Goal: Task Accomplishment & Management: Complete application form

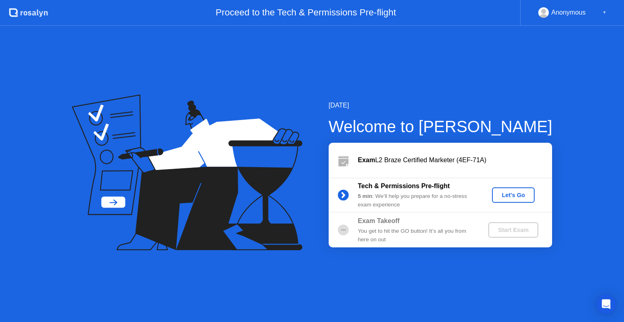
click at [524, 193] on div "Let's Go" at bounding box center [513, 195] width 36 height 6
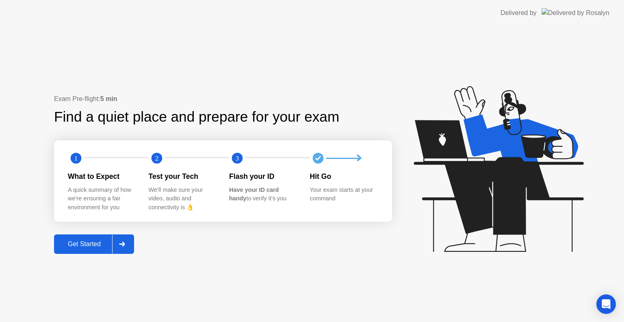
click at [123, 248] on div at bounding box center [121, 244] width 19 height 19
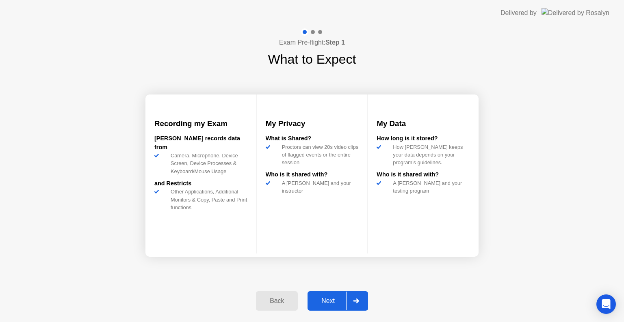
click at [357, 299] on icon at bounding box center [356, 301] width 6 height 5
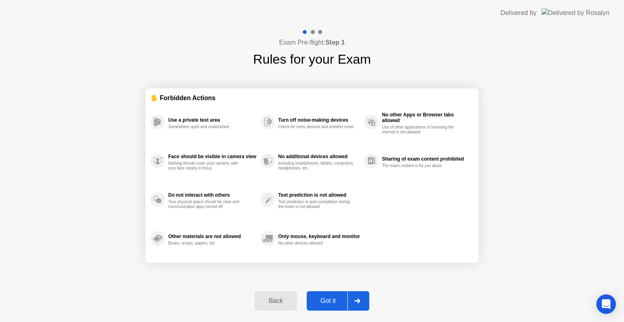
click at [357, 296] on div at bounding box center [356, 301] width 19 height 19
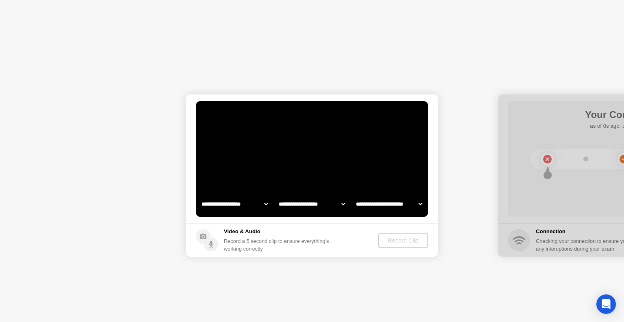
select select "**********"
select select "*******"
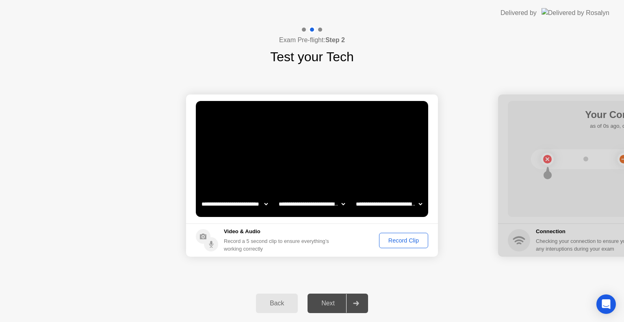
click at [333, 276] on div "**********" at bounding box center [312, 176] width 624 height 218
click at [343, 307] on div "Next" at bounding box center [328, 303] width 36 height 7
click at [355, 304] on icon at bounding box center [356, 303] width 6 height 5
click at [367, 272] on div "**********" at bounding box center [312, 176] width 624 height 218
drag, startPoint x: 242, startPoint y: 243, endPoint x: 267, endPoint y: 242, distance: 25.2
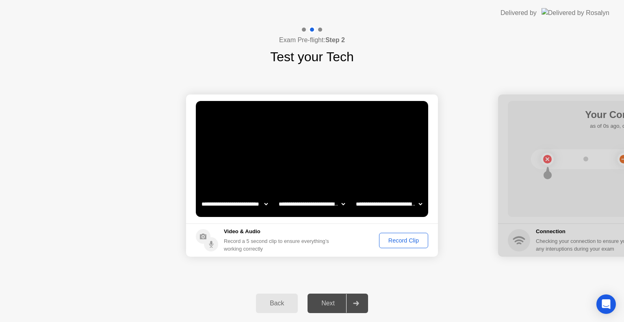
click at [267, 242] on div "Record a 5 second clip to ensure everything’s working correctly" at bounding box center [278, 245] width 108 height 15
click at [401, 238] on div "Record Clip" at bounding box center [403, 241] width 43 height 6
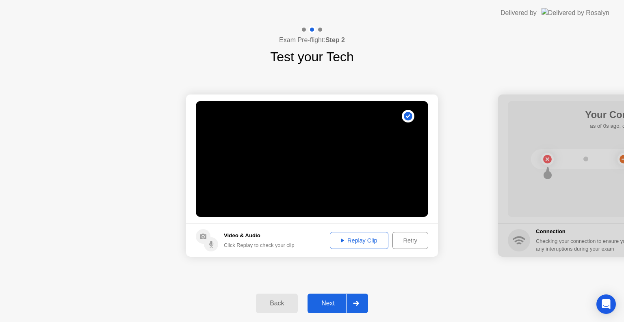
click at [349, 297] on div at bounding box center [355, 303] width 19 height 19
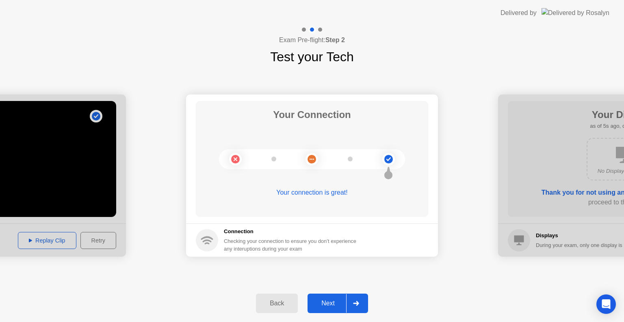
click at [344, 292] on div "Back Next" at bounding box center [312, 303] width 624 height 37
click at [343, 294] on button "Next" at bounding box center [337, 303] width 61 height 19
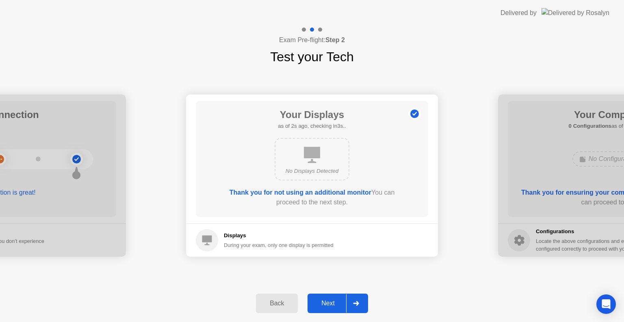
click at [344, 304] on div "Next" at bounding box center [328, 303] width 36 height 7
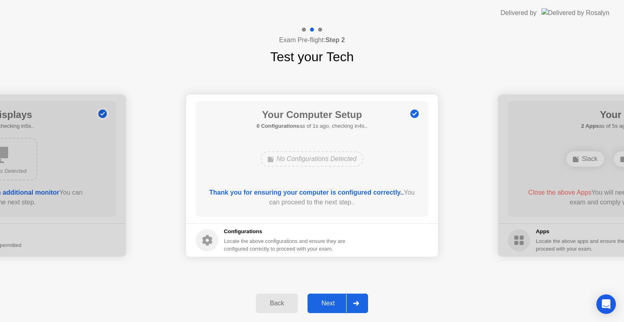
click at [331, 294] on button "Next" at bounding box center [337, 303] width 61 height 19
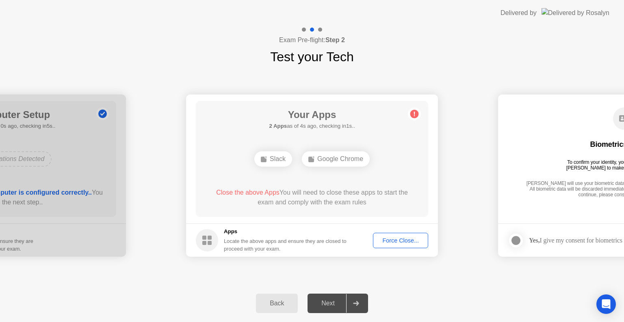
click at [432, 182] on main "Your Apps 2 Apps as of 4s ago, checking in1s.. Slack Google Chrome Close the ab…" at bounding box center [312, 159] width 252 height 129
click at [396, 240] on div "Force Close..." at bounding box center [401, 241] width 50 height 6
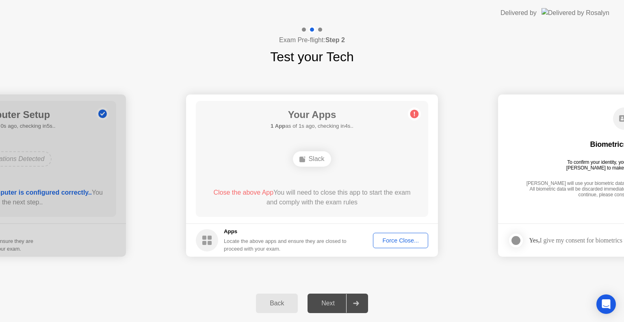
click at [314, 162] on div "Slack" at bounding box center [312, 158] width 38 height 15
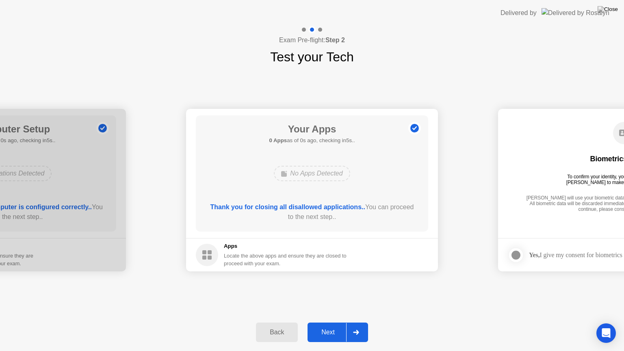
click at [343, 322] on button "Next" at bounding box center [337, 331] width 61 height 19
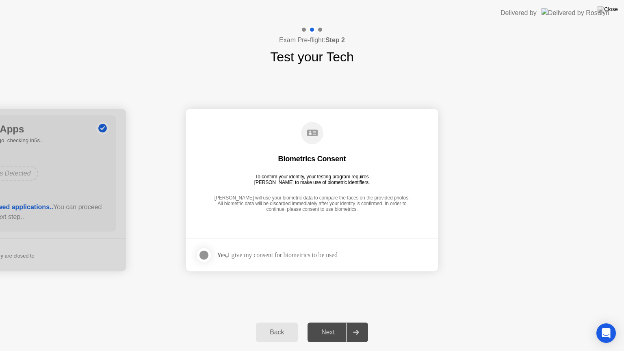
click at [219, 253] on strong "Yes," at bounding box center [222, 254] width 11 height 7
click at [201, 257] on div at bounding box center [204, 255] width 10 height 10
click at [337, 322] on div "Next" at bounding box center [328, 332] width 36 height 7
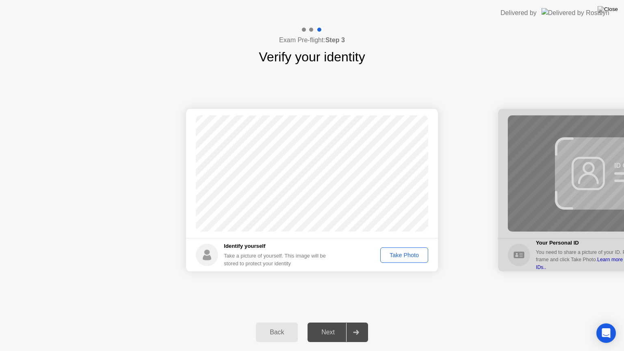
click at [411, 252] on div "Take Photo" at bounding box center [404, 255] width 42 height 6
click at [411, 253] on div "Retake" at bounding box center [409, 255] width 32 height 6
click at [406, 258] on div "Take Photo" at bounding box center [404, 255] width 42 height 6
drag, startPoint x: 354, startPoint y: 331, endPoint x: 409, endPoint y: 267, distance: 83.2
click at [409, 267] on div "Exam Pre-flight: Step 3 Verify your identity Success Photo is correctly taken I…" at bounding box center [312, 188] width 624 height 325
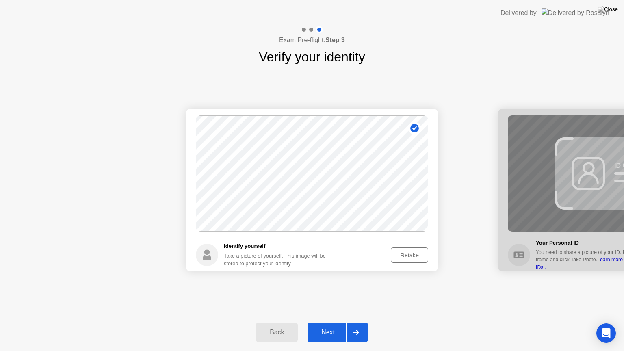
click at [409, 255] on div "Retake" at bounding box center [409, 255] width 32 height 6
click at [408, 256] on div "Take Photo" at bounding box center [404, 255] width 42 height 6
click at [356, 322] on icon at bounding box center [356, 332] width 6 height 5
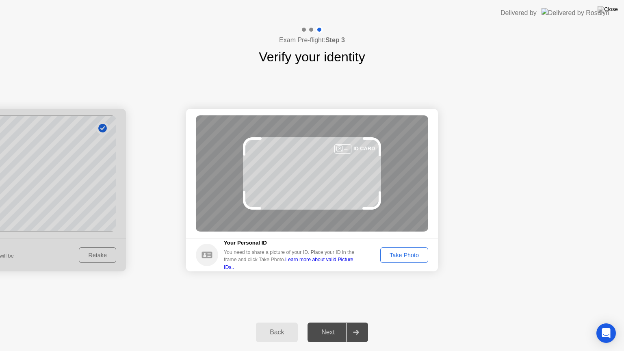
click at [400, 258] on div "Take Photo" at bounding box center [404, 255] width 42 height 6
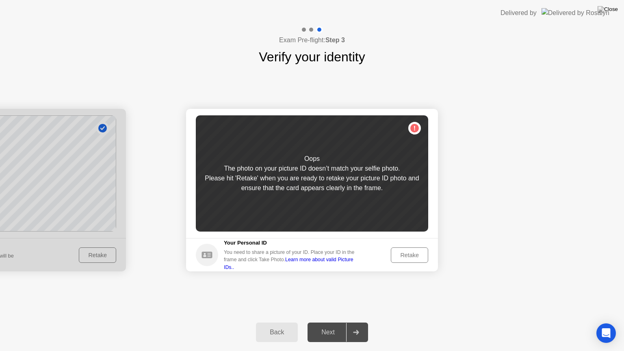
click at [416, 253] on div "Retake" at bounding box center [409, 255] width 32 height 6
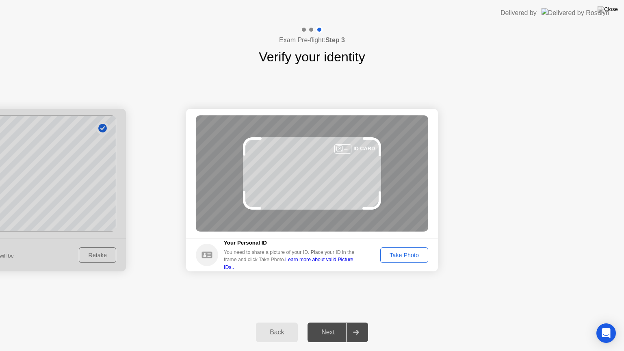
click at [415, 258] on div "Take Photo" at bounding box center [404, 255] width 42 height 6
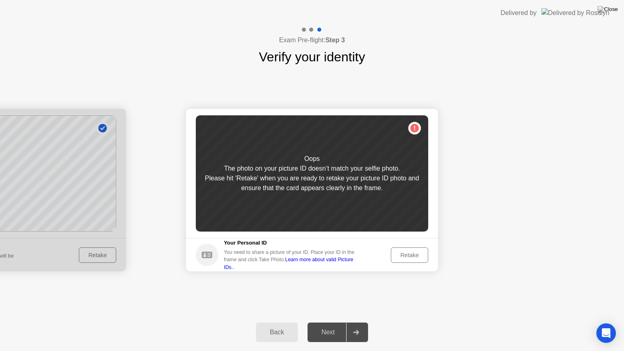
drag, startPoint x: 106, startPoint y: 229, endPoint x: 351, endPoint y: 220, distance: 244.6
click at [279, 322] on div "Back" at bounding box center [276, 332] width 37 height 7
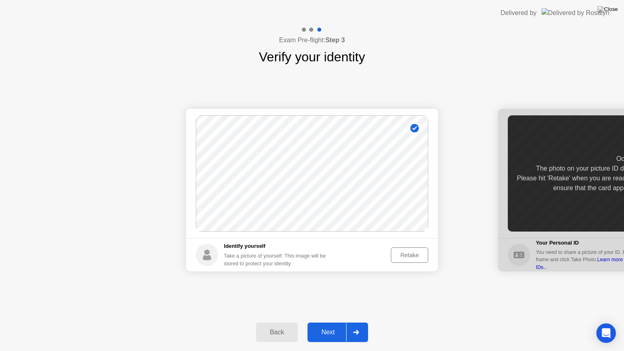
click at [412, 252] on div "Retake" at bounding box center [409, 255] width 32 height 6
click at [417, 252] on div "Take Photo" at bounding box center [404, 255] width 42 height 6
click at [357, 322] on div at bounding box center [355, 332] width 19 height 19
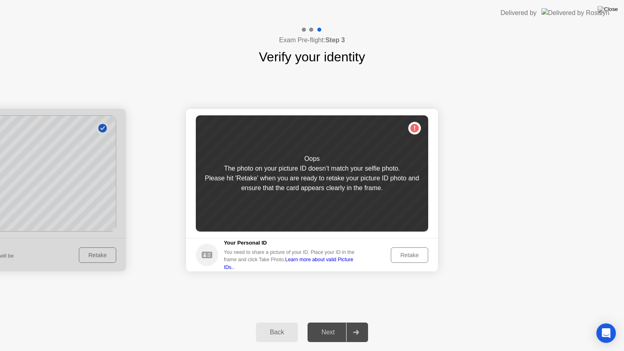
click at [415, 249] on button "Retake" at bounding box center [409, 254] width 37 height 15
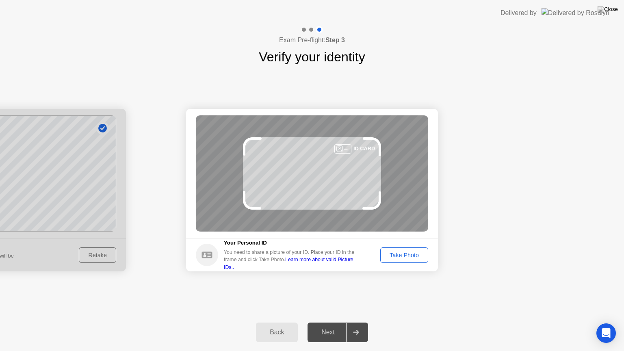
click at [398, 257] on div "Take Photo" at bounding box center [404, 255] width 42 height 6
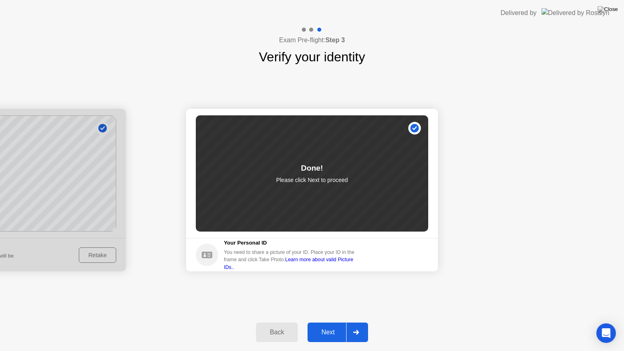
click at [347, 322] on div at bounding box center [355, 332] width 19 height 19
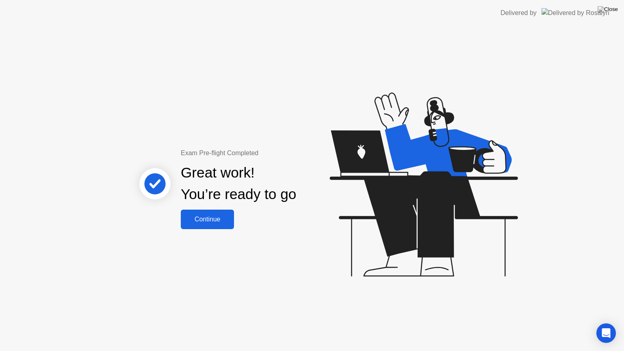
click at [225, 218] on div "Continue" at bounding box center [207, 219] width 48 height 7
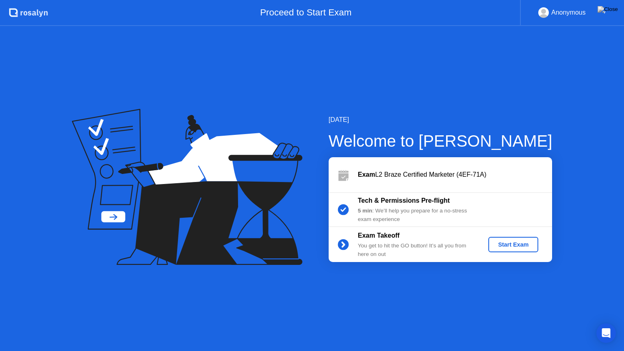
click at [592, 5] on div "Anonymous ▼" at bounding box center [572, 13] width 104 height 26
click at [585, 12] on div "Anonymous" at bounding box center [568, 12] width 35 height 11
click at [604, 12] on div "▼" at bounding box center [604, 12] width 4 height 11
click at [566, 14] on div "Anonymous" at bounding box center [568, 12] width 35 height 11
click at [470, 114] on div "[DATE] Welcome to [PERSON_NAME] Exam L2 Braze Certified Marketer (4EF-71A) Tech…" at bounding box center [312, 188] width 624 height 325
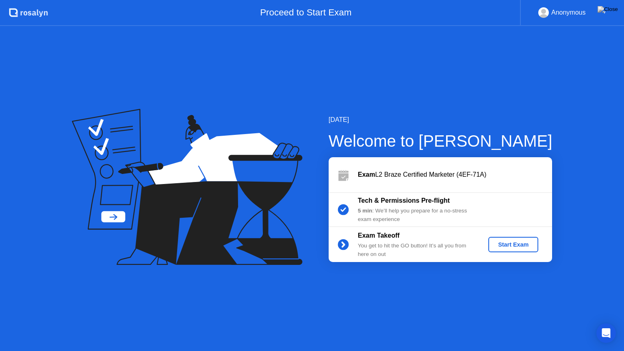
click at [521, 245] on div "Start Exam" at bounding box center [512, 244] width 43 height 6
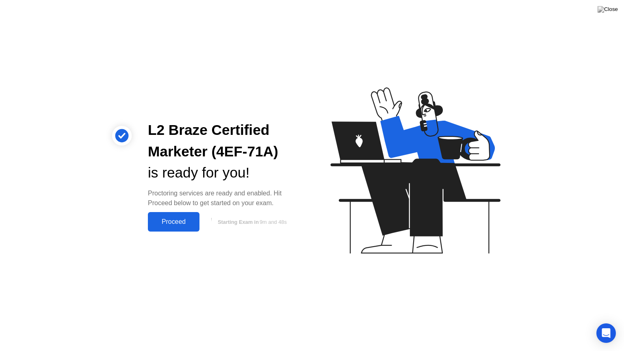
click at [190, 222] on div "Proceed" at bounding box center [173, 221] width 47 height 7
